Goal: Information Seeking & Learning: Learn about a topic

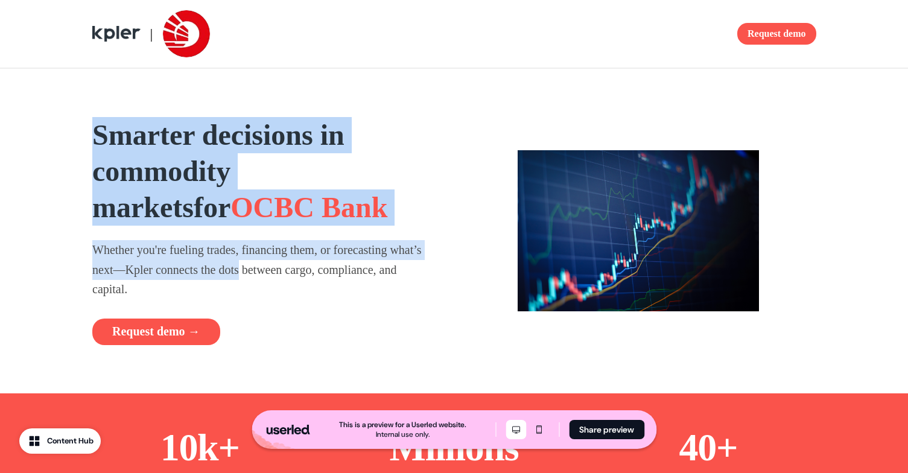
drag, startPoint x: 100, startPoint y: 127, endPoint x: 288, endPoint y: 264, distance: 232.3
click at [288, 264] on div "Smarter decisions in commodity markets for OCBC Bank Whether you're fueling tra…" at bounding box center [261, 231] width 338 height 228
click at [286, 274] on p "Whether you're fueling trades, financing them, or forecasting what’s next—Kpler…" at bounding box center [261, 269] width 338 height 59
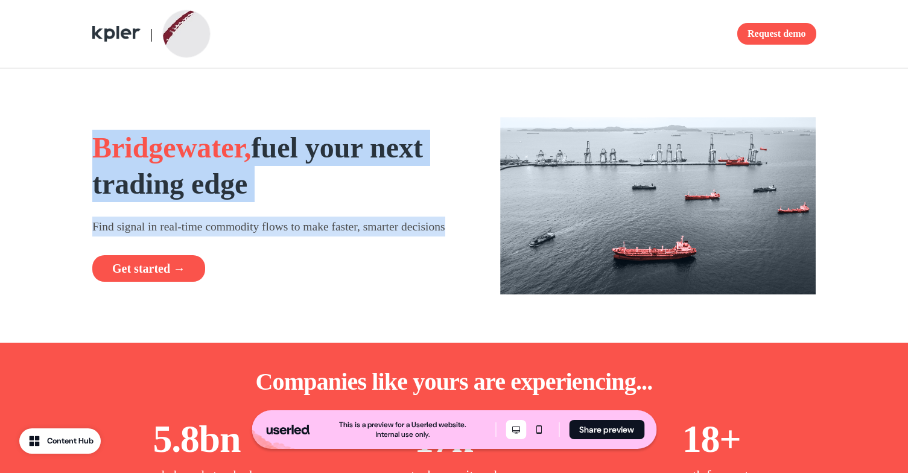
drag, startPoint x: 87, startPoint y: 133, endPoint x: 278, endPoint y: 240, distance: 218.8
click at [278, 240] on div "Bridgewater, fuel your next trading edge Find signal in real-time commodity flo…" at bounding box center [454, 206] width 796 height 274
click at [278, 237] on p "Find signal in real-time commodity flows to make faster, smarter decisions" at bounding box center [281, 227] width 378 height 20
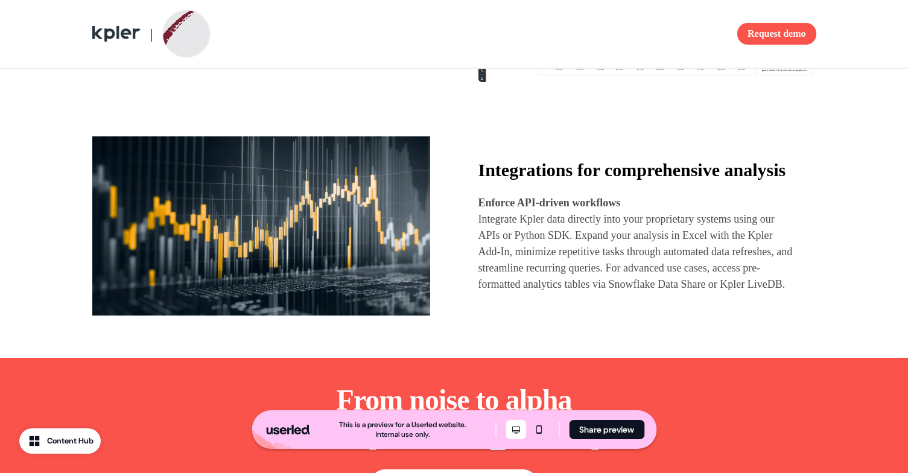
scroll to position [1360, 0]
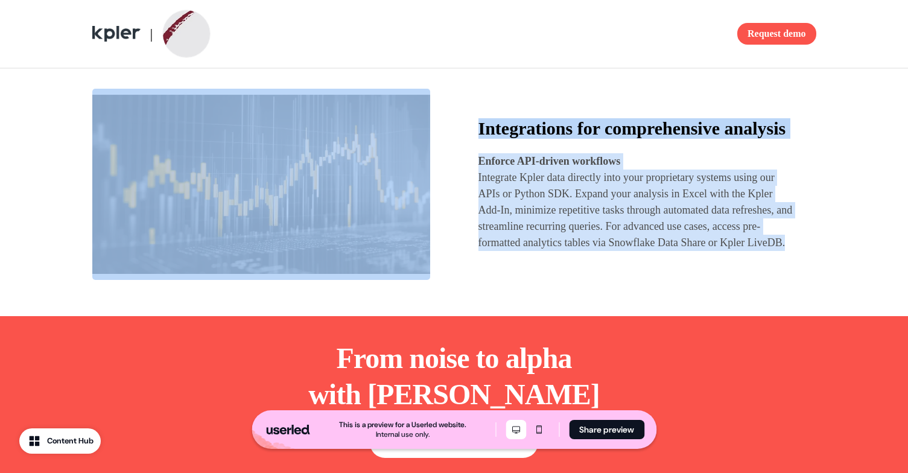
drag, startPoint x: 634, startPoint y: 291, endPoint x: 450, endPoint y: 127, distance: 247.0
click at [450, 127] on div "Integrations for comprehensive analysis Enforce API-driven workflows Integrate …" at bounding box center [454, 184] width 724 height 191
click at [580, 202] on p "Integrate Kpler data directly into your proprietary systems using our APIs or P…" at bounding box center [637, 210] width 316 height 81
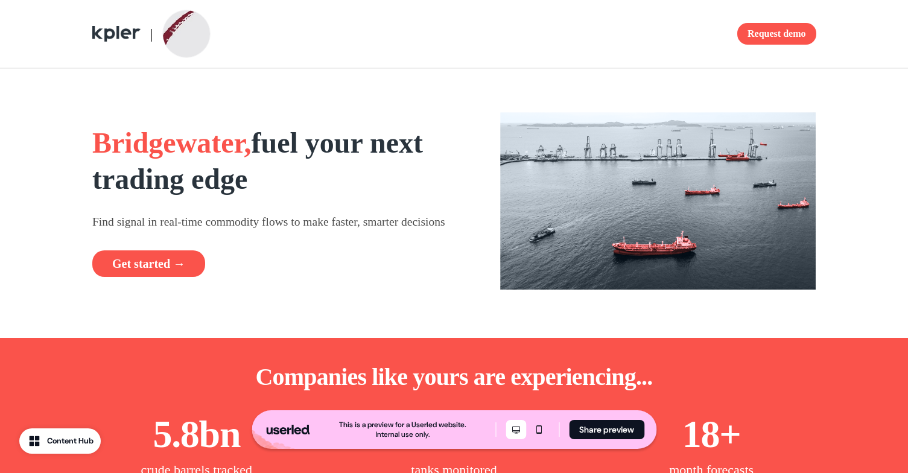
scroll to position [0, 0]
